Goal: Transaction & Acquisition: Purchase product/service

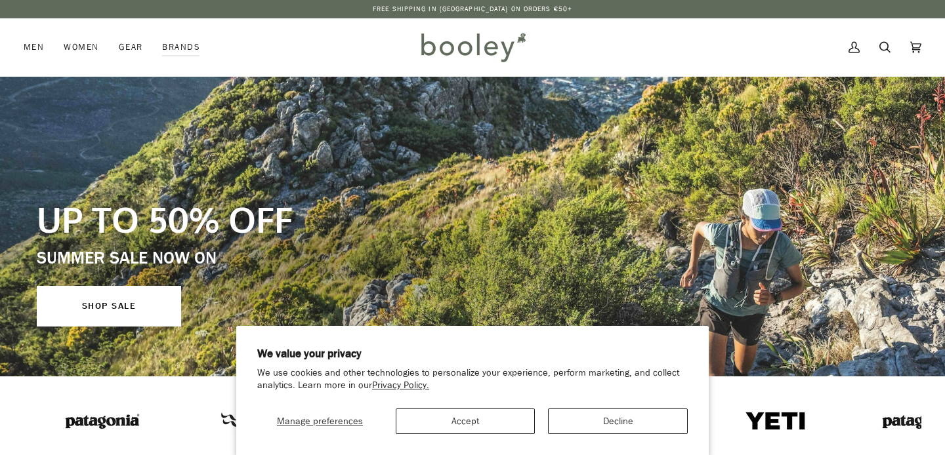
click at [425, 431] on button "Accept" at bounding box center [466, 422] width 140 height 26
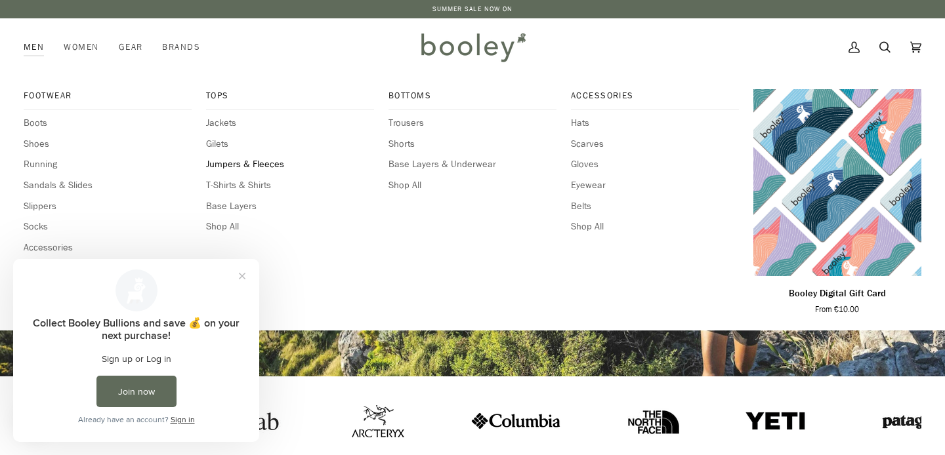
click at [247, 163] on span "Jumpers & Fleeces" at bounding box center [290, 164] width 168 height 14
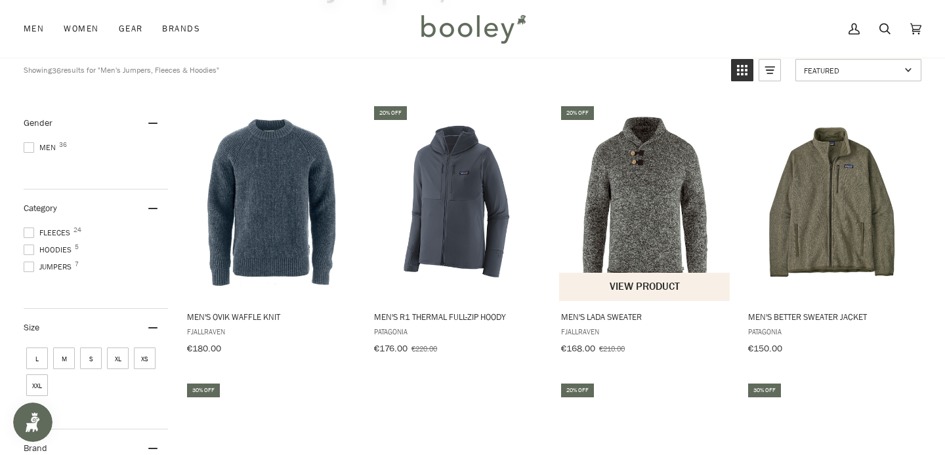
scroll to position [135, 0]
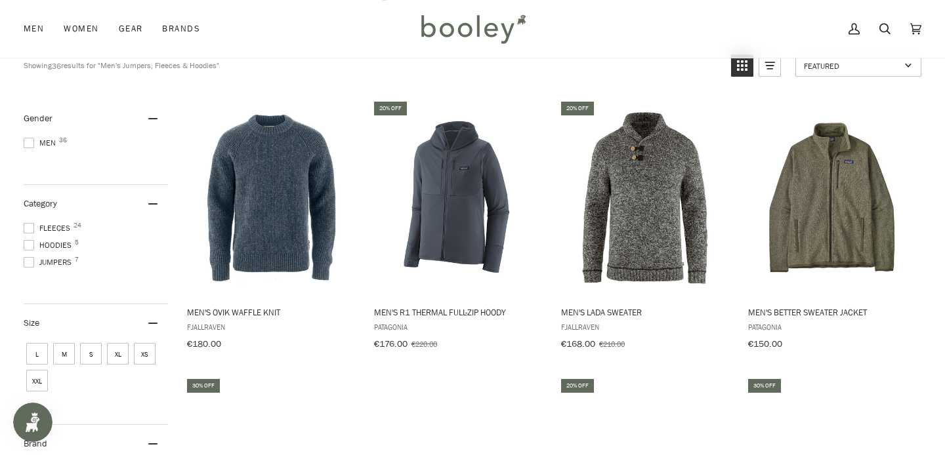
click at [68, 352] on span "M" at bounding box center [64, 354] width 22 height 22
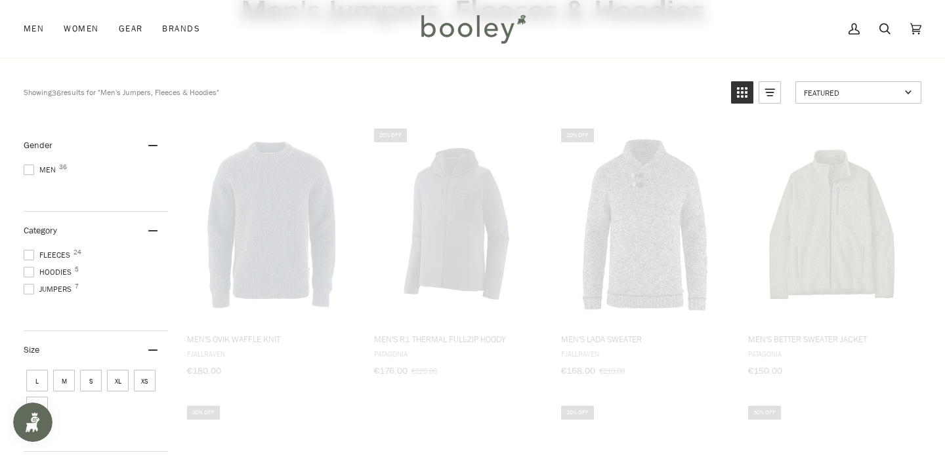
scroll to position [50, 0]
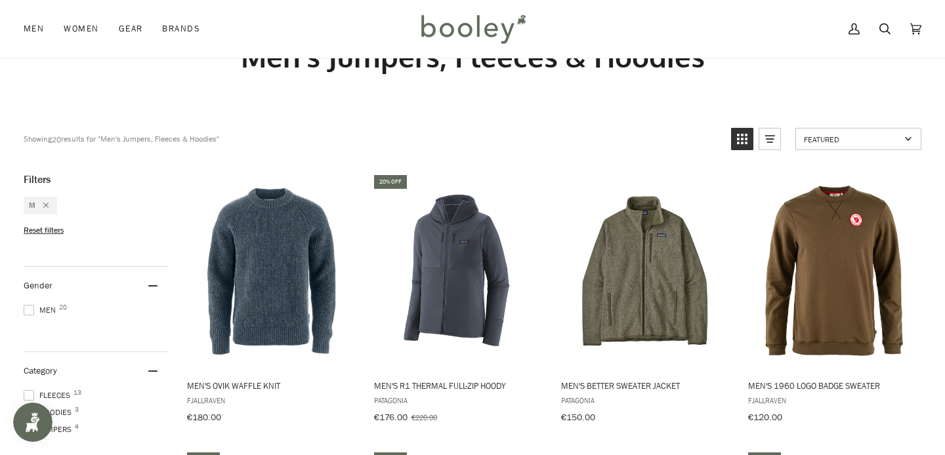
scroll to position [54, 0]
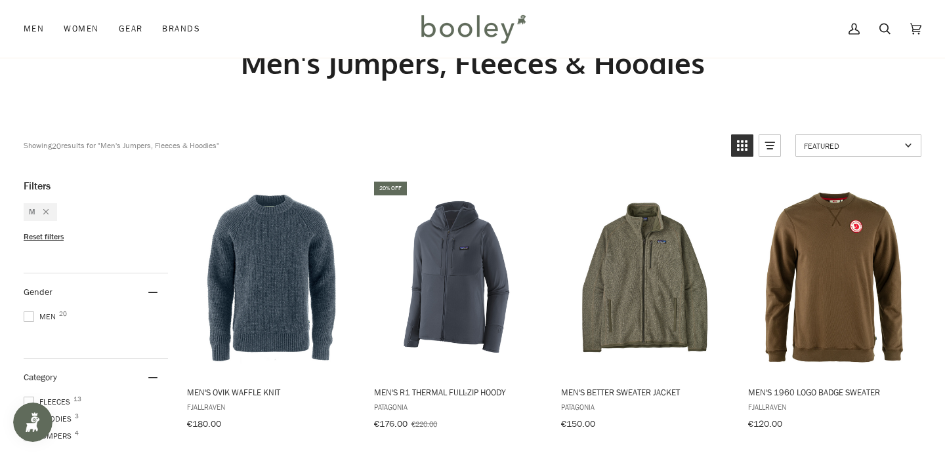
click at [47, 212] on icon "Remove filter: M" at bounding box center [45, 211] width 5 height 5
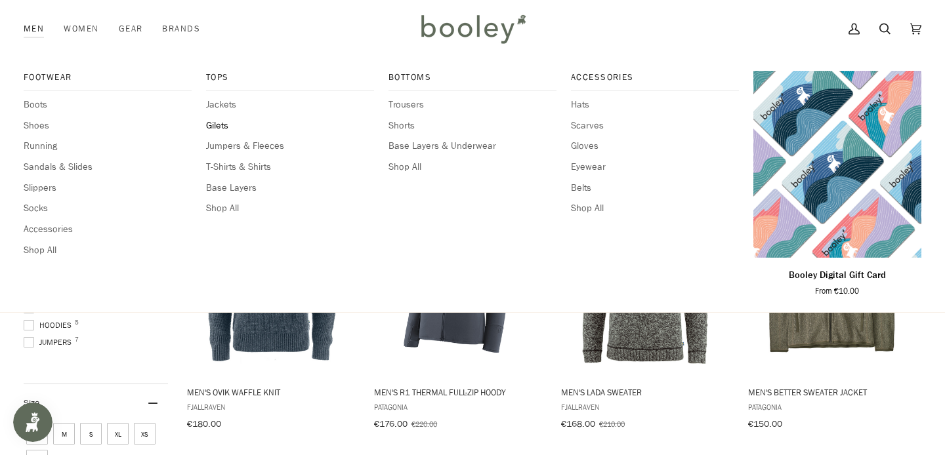
click at [219, 125] on span "Gilets" at bounding box center [290, 126] width 168 height 14
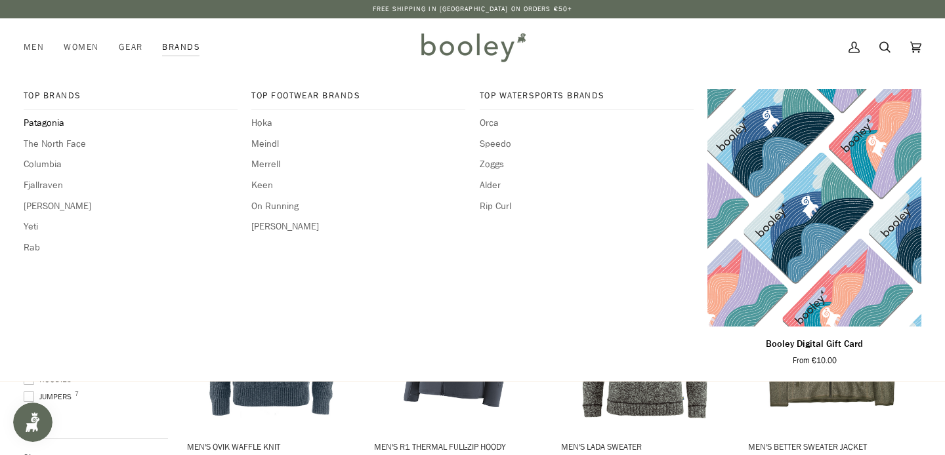
click at [44, 123] on span "Patagonia" at bounding box center [131, 123] width 214 height 14
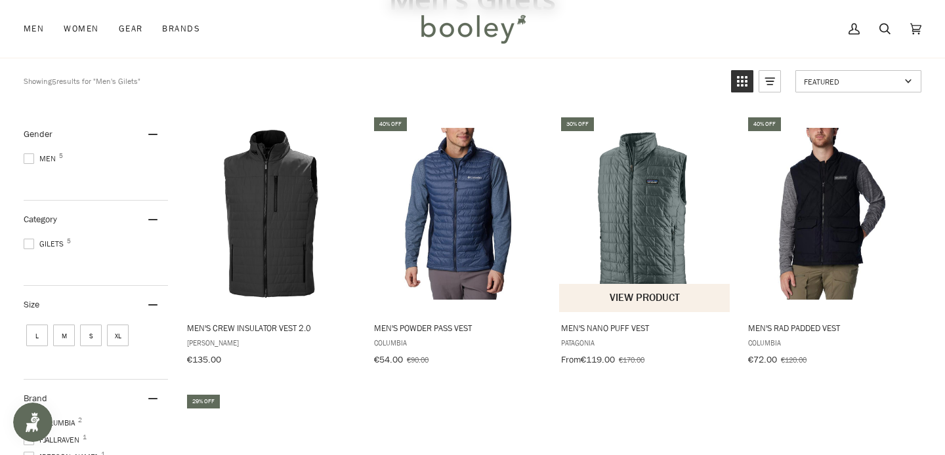
scroll to position [94, 0]
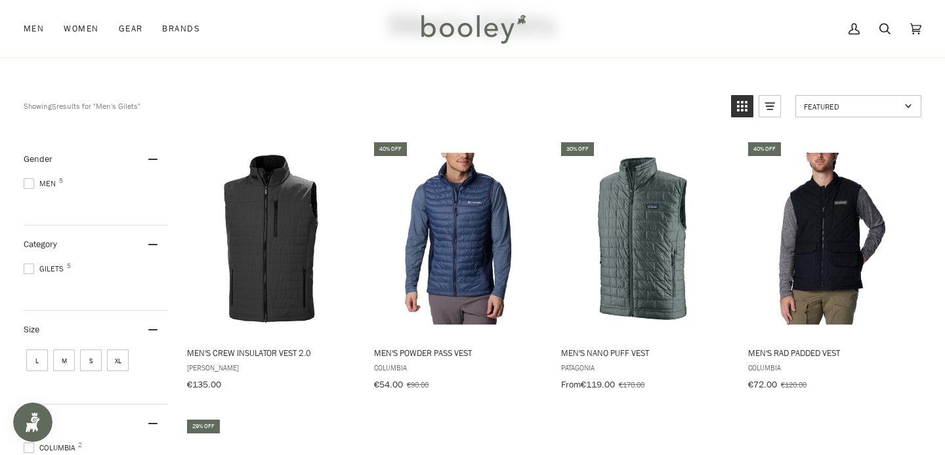
click at [66, 352] on span "M" at bounding box center [64, 361] width 22 height 22
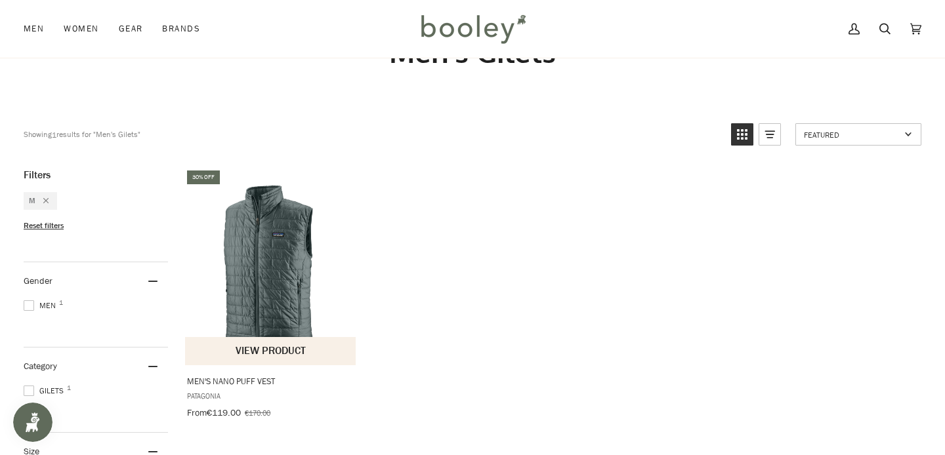
scroll to position [68, 0]
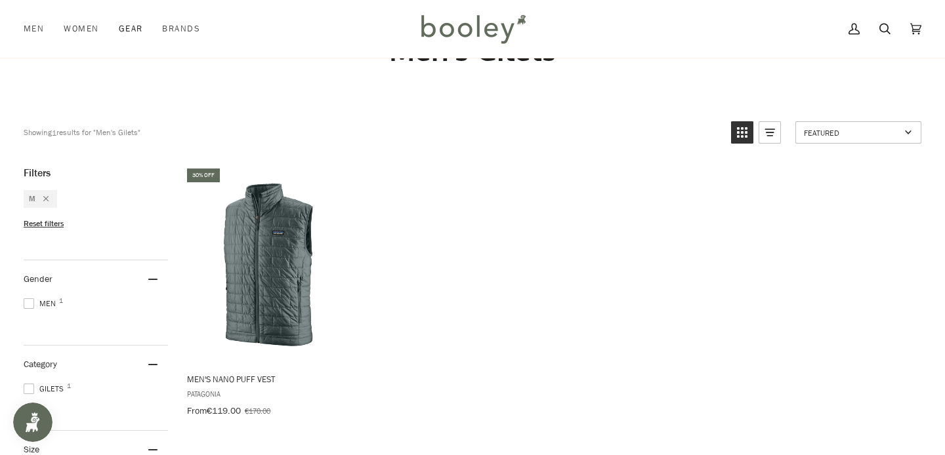
scroll to position [35, 0]
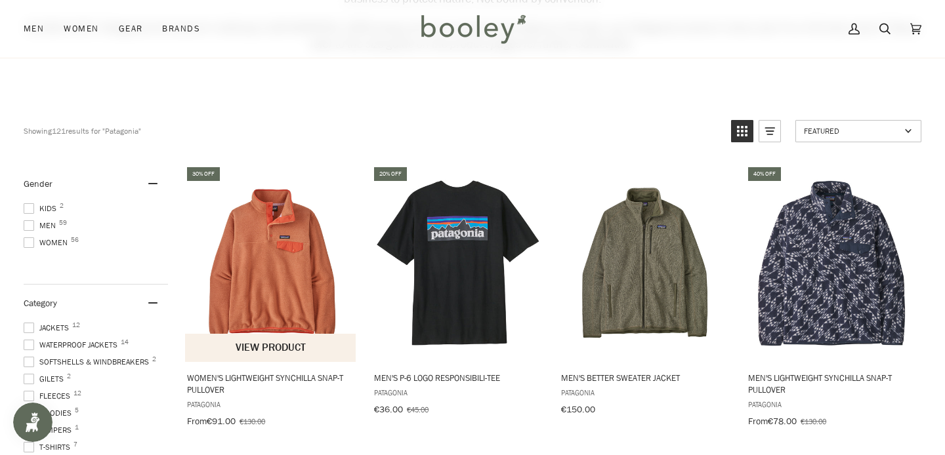
scroll to position [171, 0]
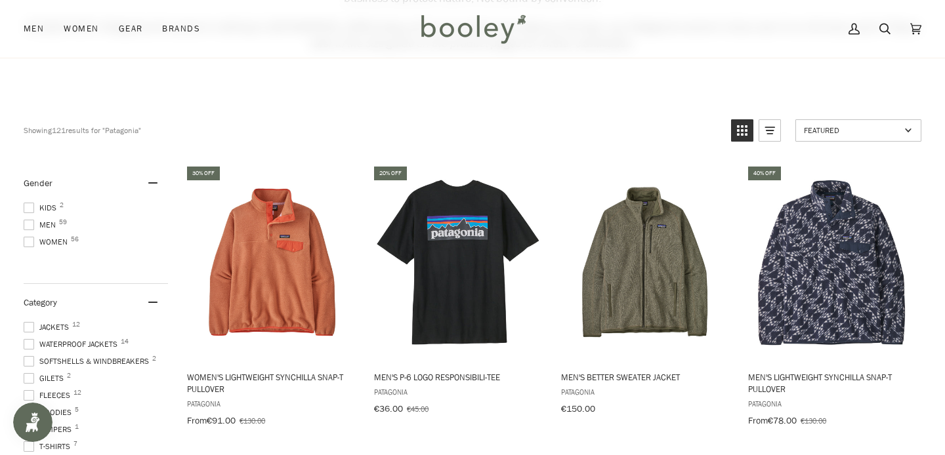
click at [26, 222] on span at bounding box center [29, 225] width 10 height 10
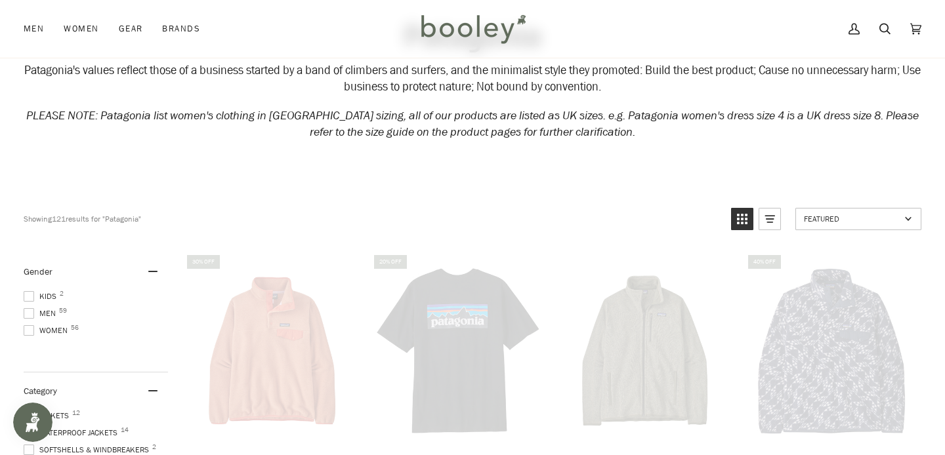
scroll to position [16, 0]
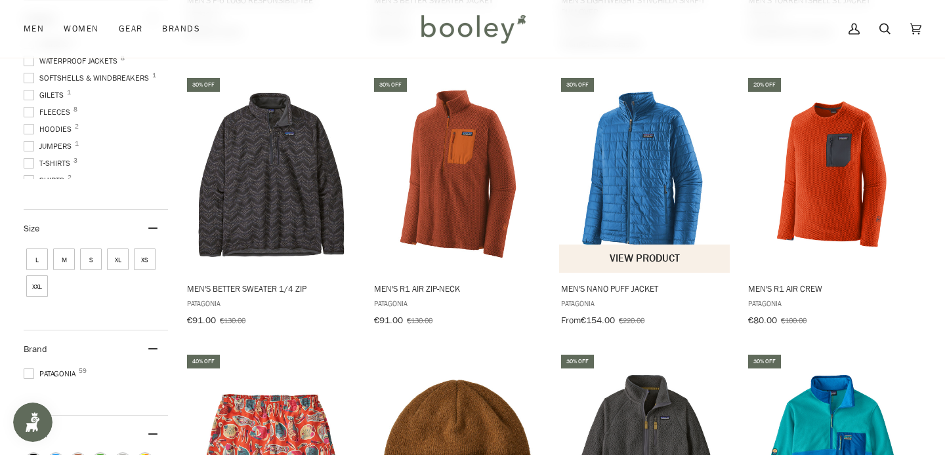
scroll to position [564, 0]
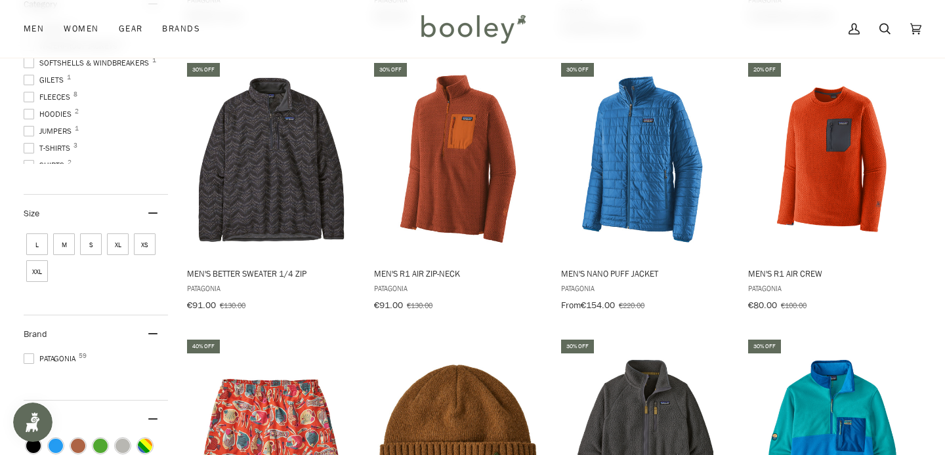
click at [63, 238] on span "M" at bounding box center [64, 245] width 22 height 22
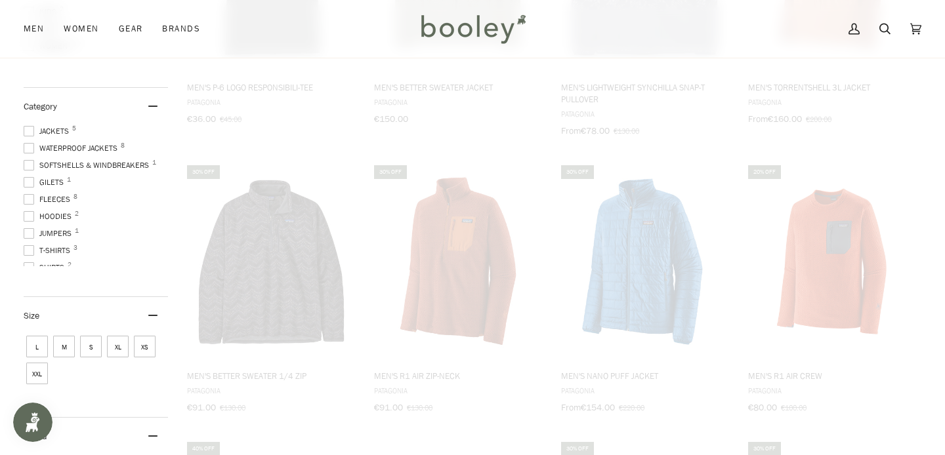
scroll to position [367, 0]
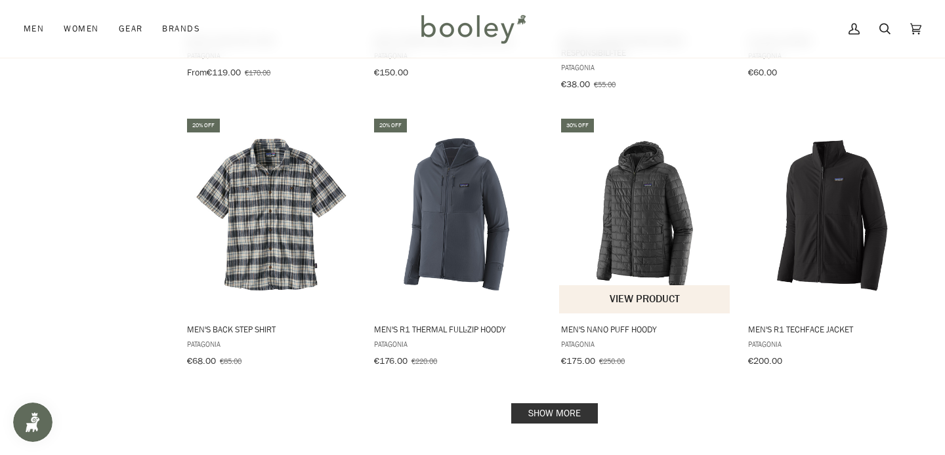
scroll to position [1350, 0]
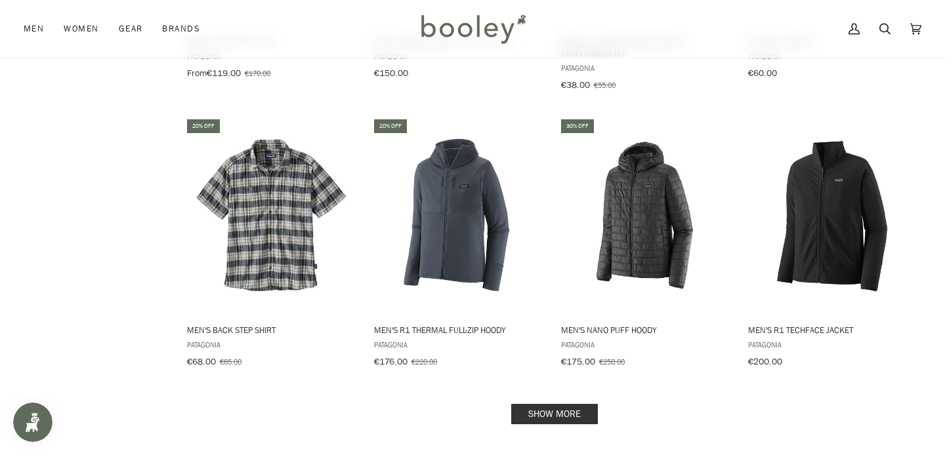
click at [546, 404] on link "Show more" at bounding box center [554, 414] width 87 height 20
